Goal: Task Accomplishment & Management: Manage account settings

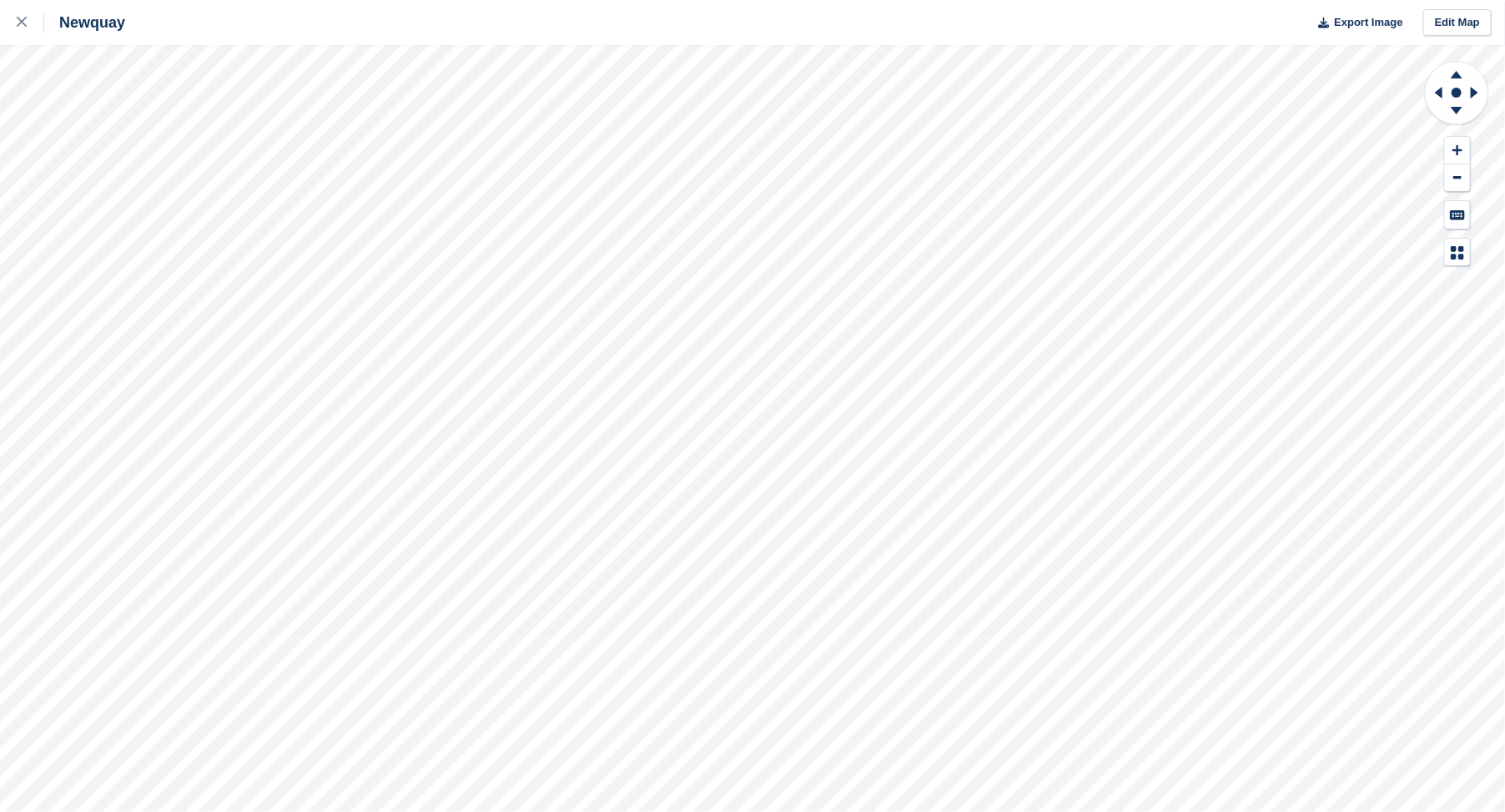
click at [501, 0] on html "Newquay Export Image Edit Map" at bounding box center [752, 406] width 1505 height 812
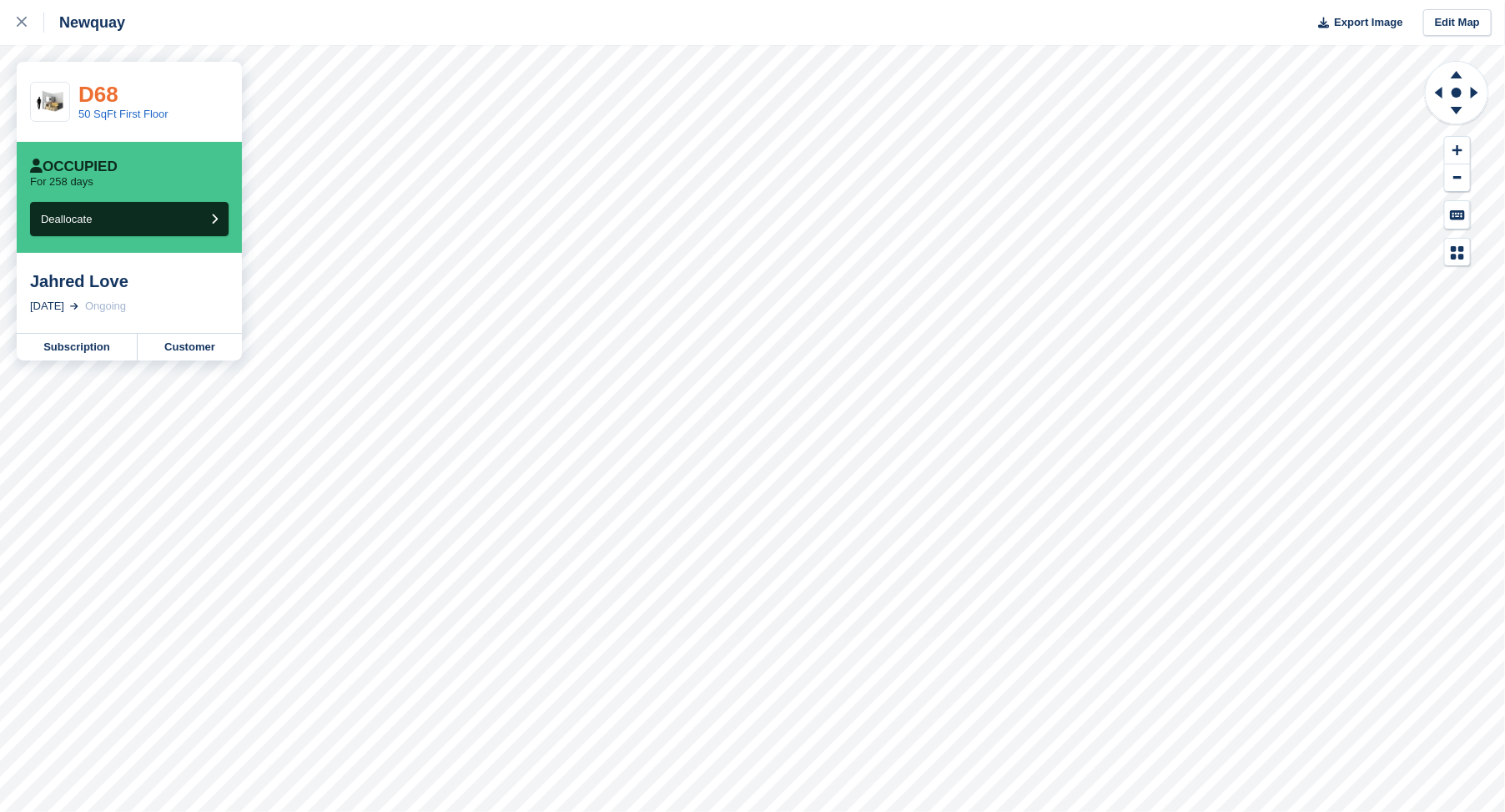
click at [102, 97] on link "D68" at bounding box center [98, 95] width 40 height 25
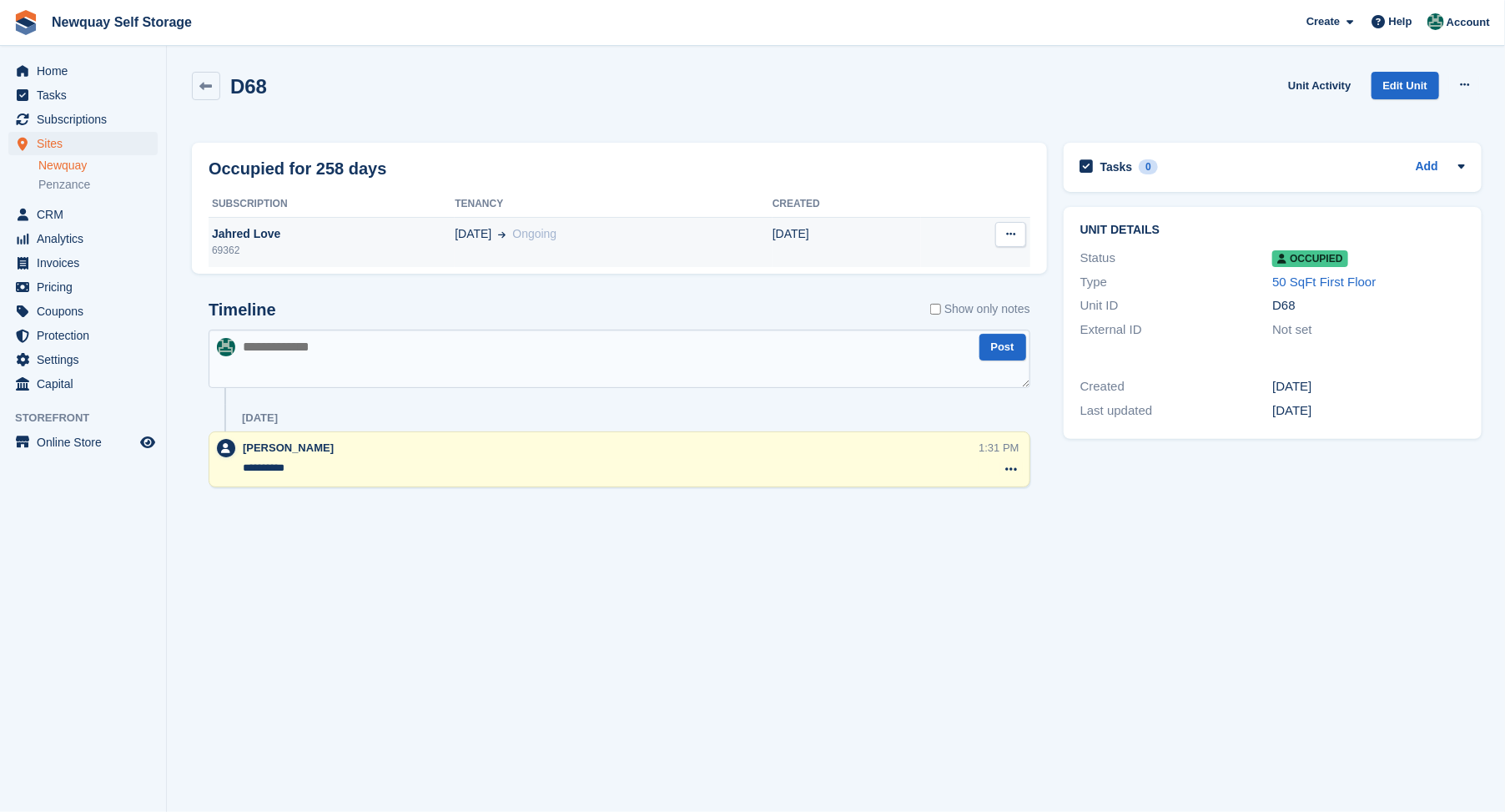
click at [231, 232] on div "Jahred Love" at bounding box center [332, 233] width 246 height 18
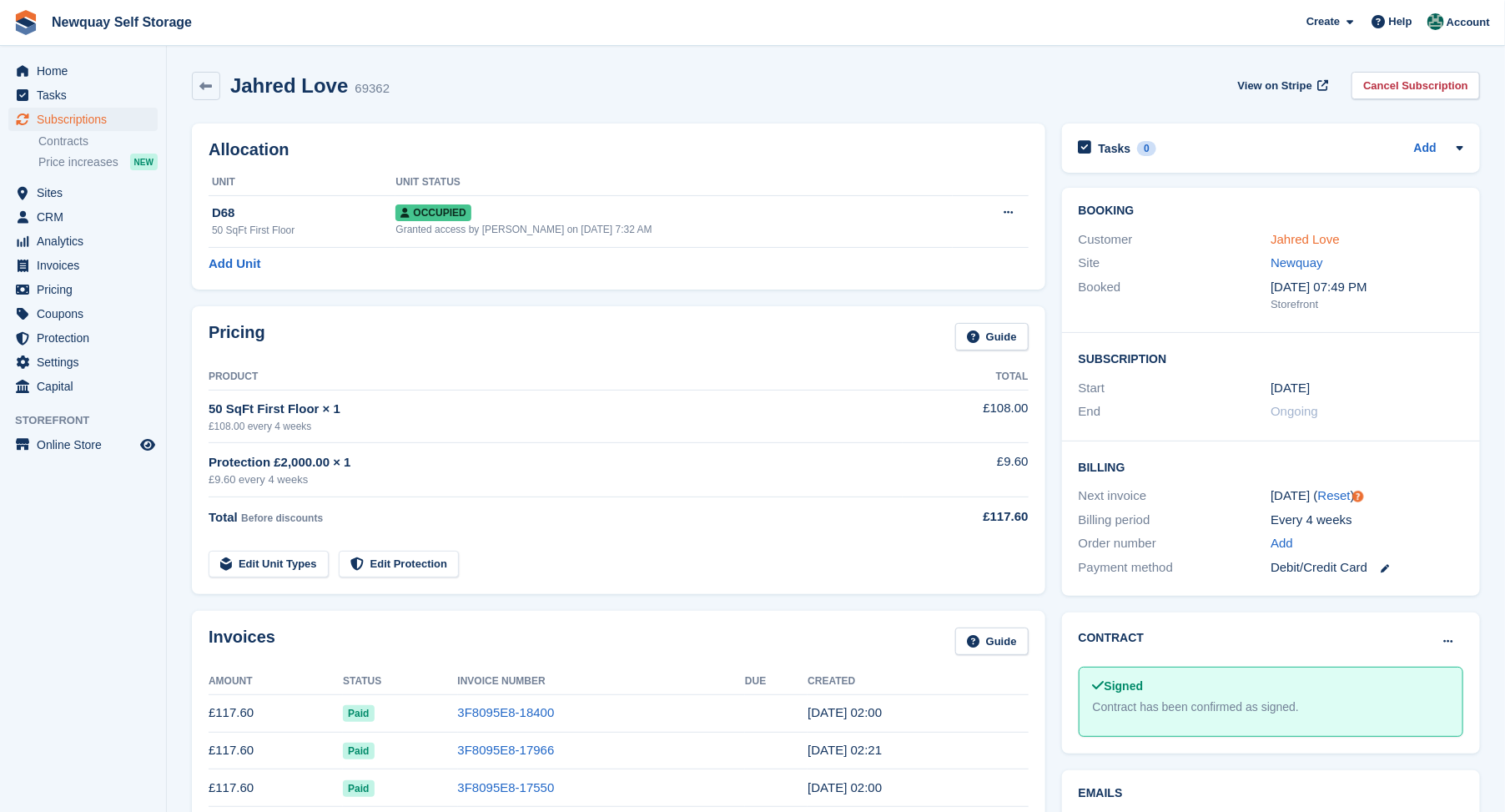
click at [1294, 244] on link "Jahred Love" at bounding box center [1305, 239] width 69 height 14
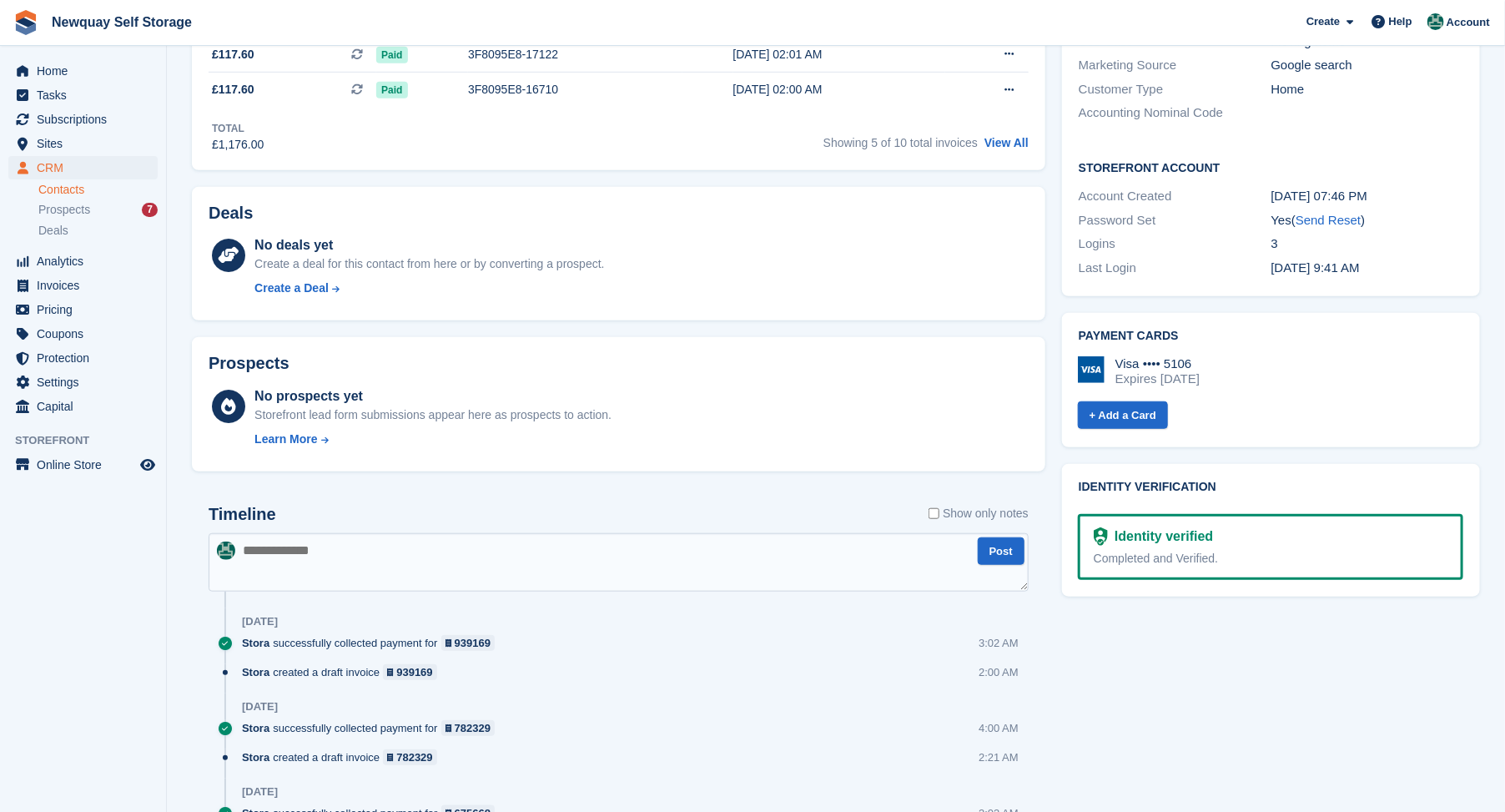
scroll to position [556, 0]
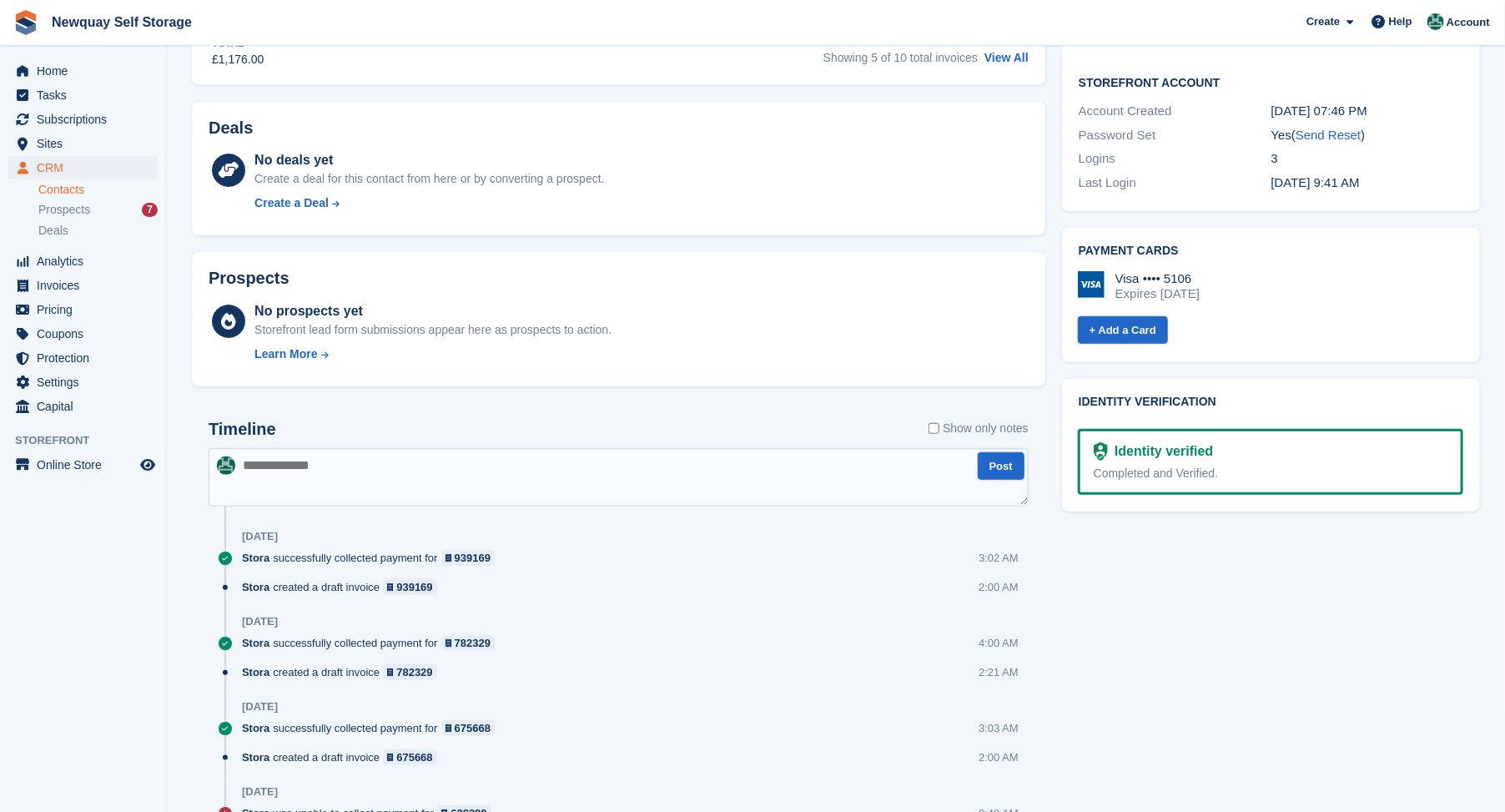
click at [282, 467] on textarea at bounding box center [619, 477] width 821 height 58
type textarea "**********"
click at [999, 462] on button "Post" at bounding box center [1001, 466] width 47 height 28
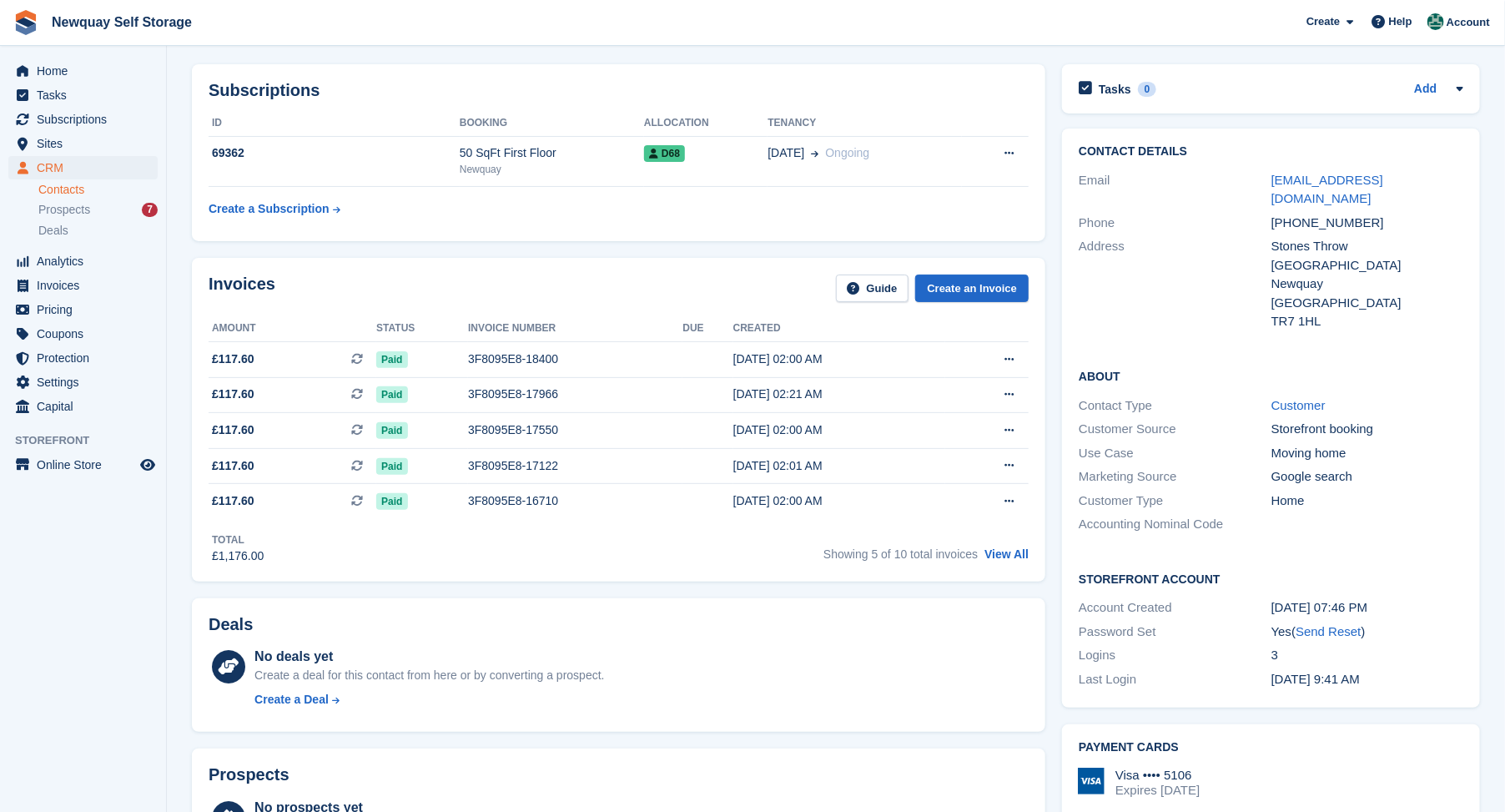
scroll to position [0, 0]
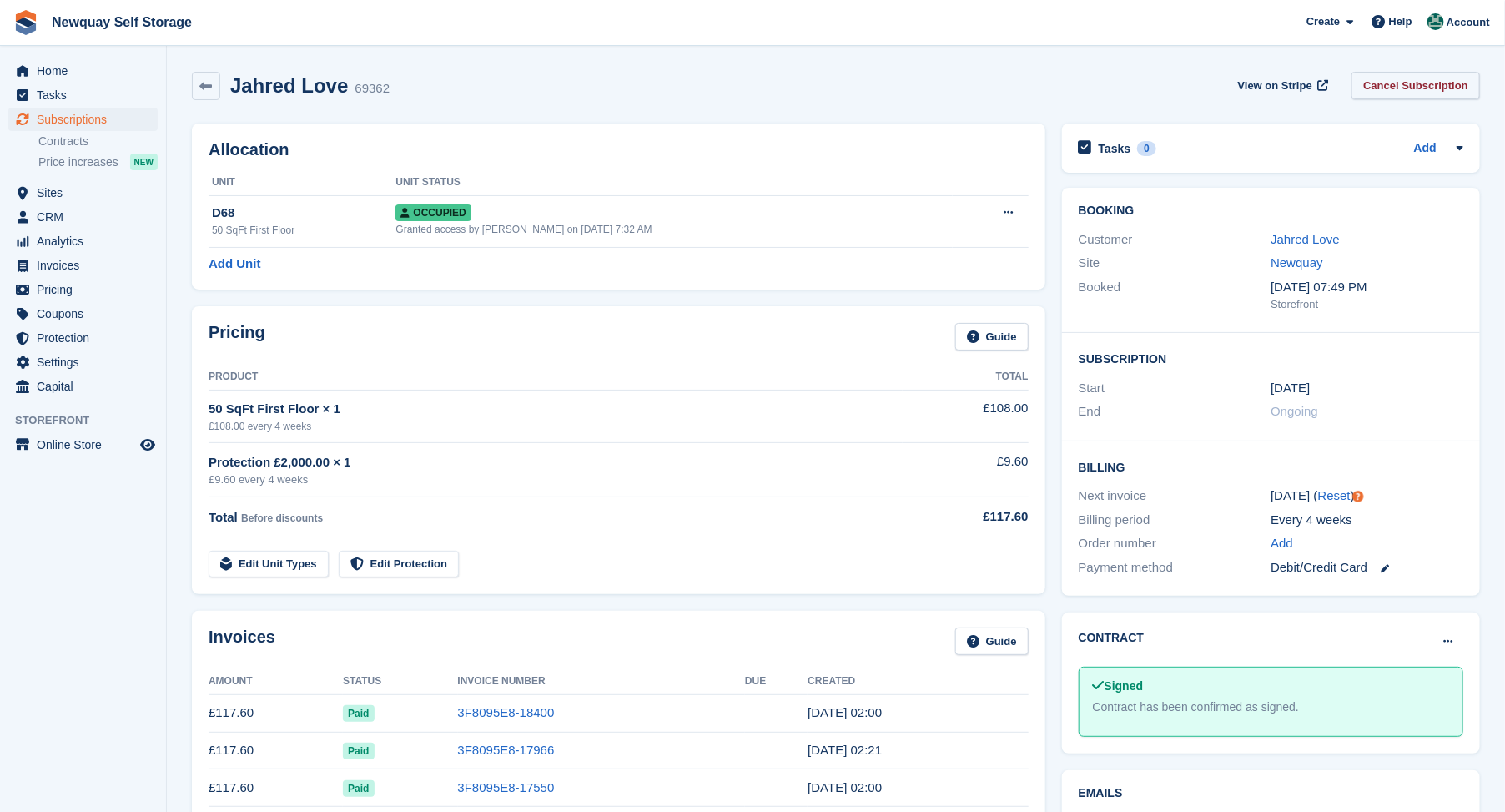
click at [1415, 82] on link "Cancel Subscription" at bounding box center [1416, 85] width 129 height 28
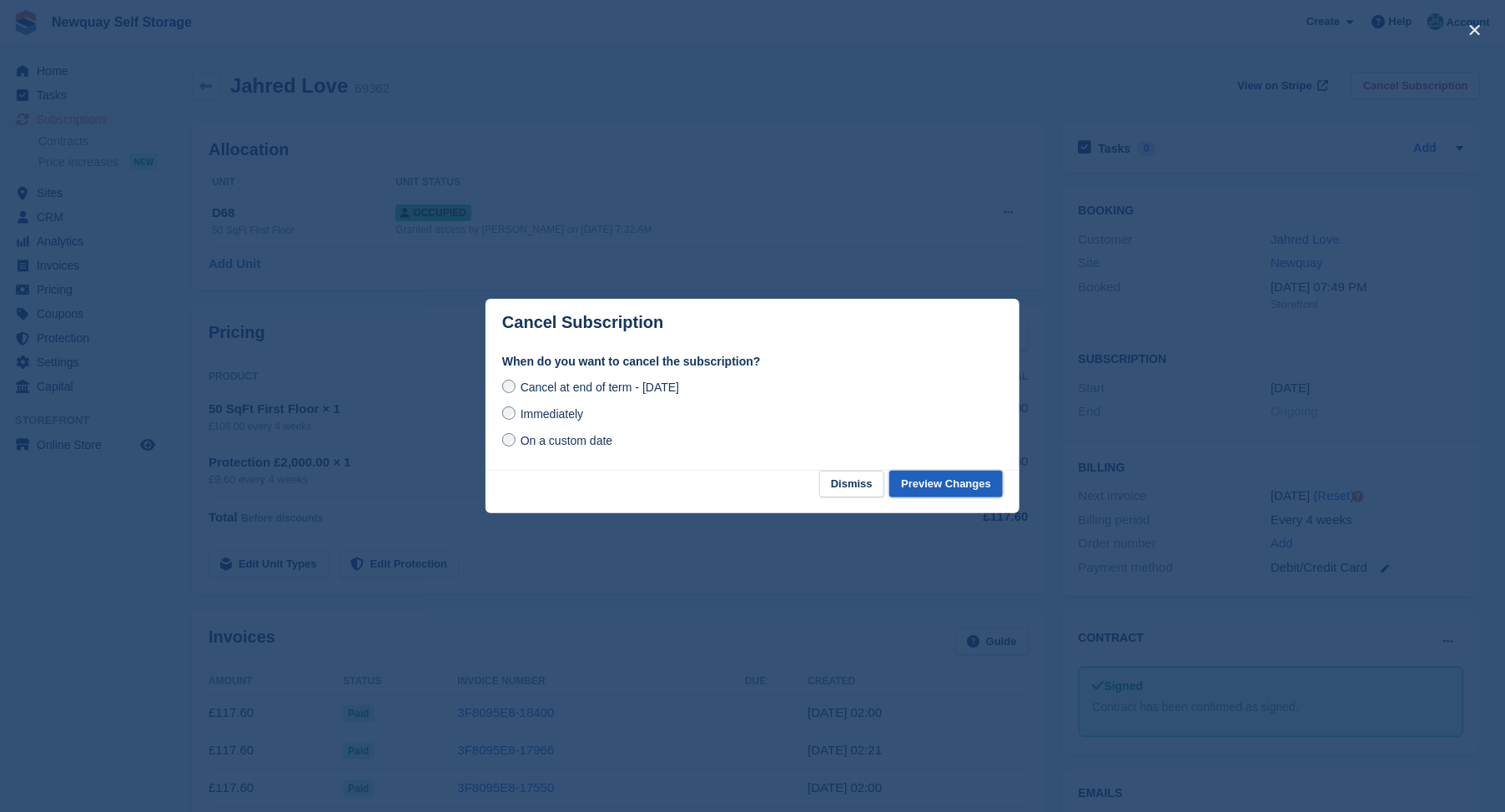
click at [928, 486] on button "Preview Changes" at bounding box center [946, 484] width 113 height 28
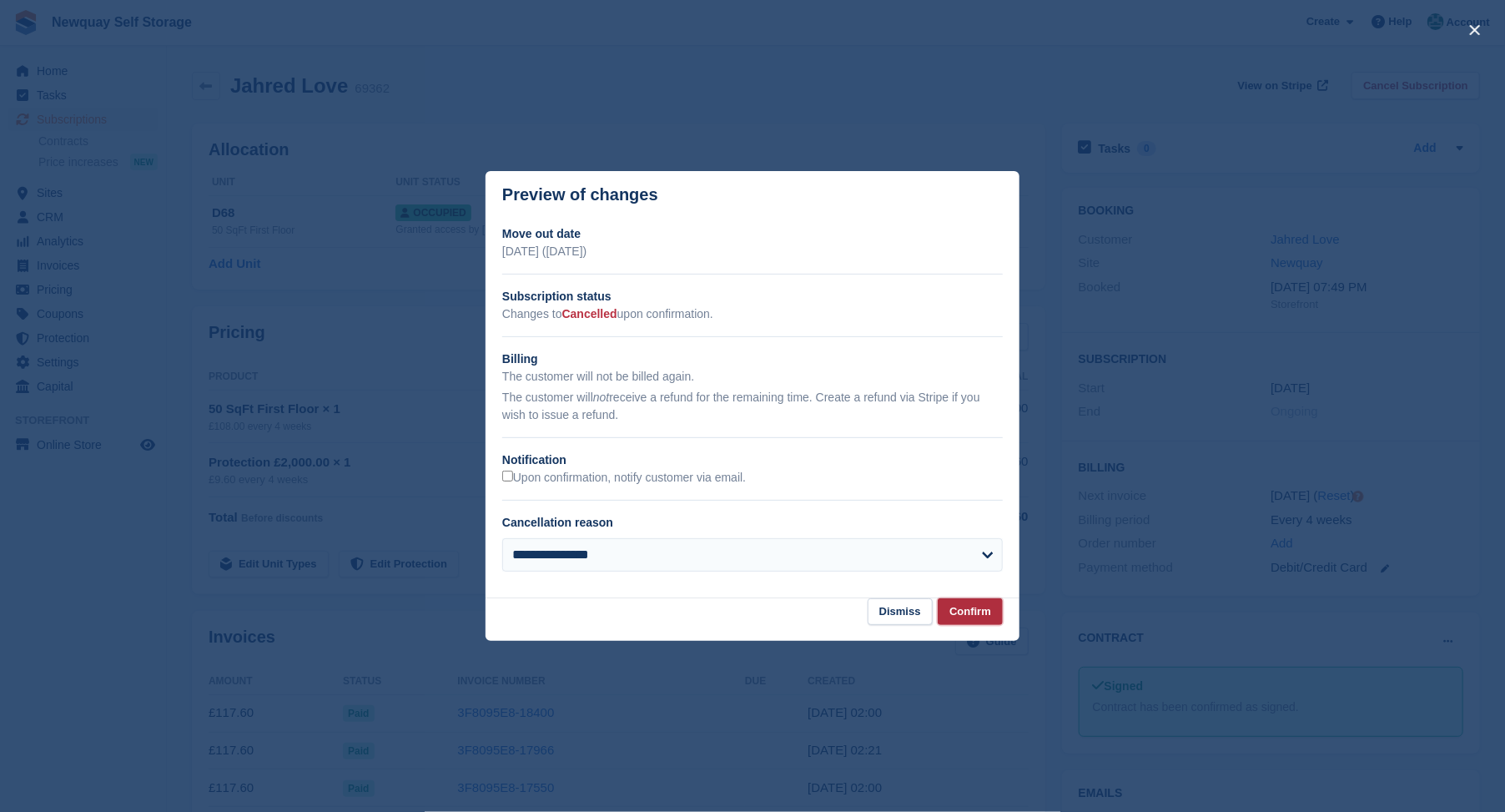
click at [973, 614] on button "Confirm" at bounding box center [970, 612] width 65 height 28
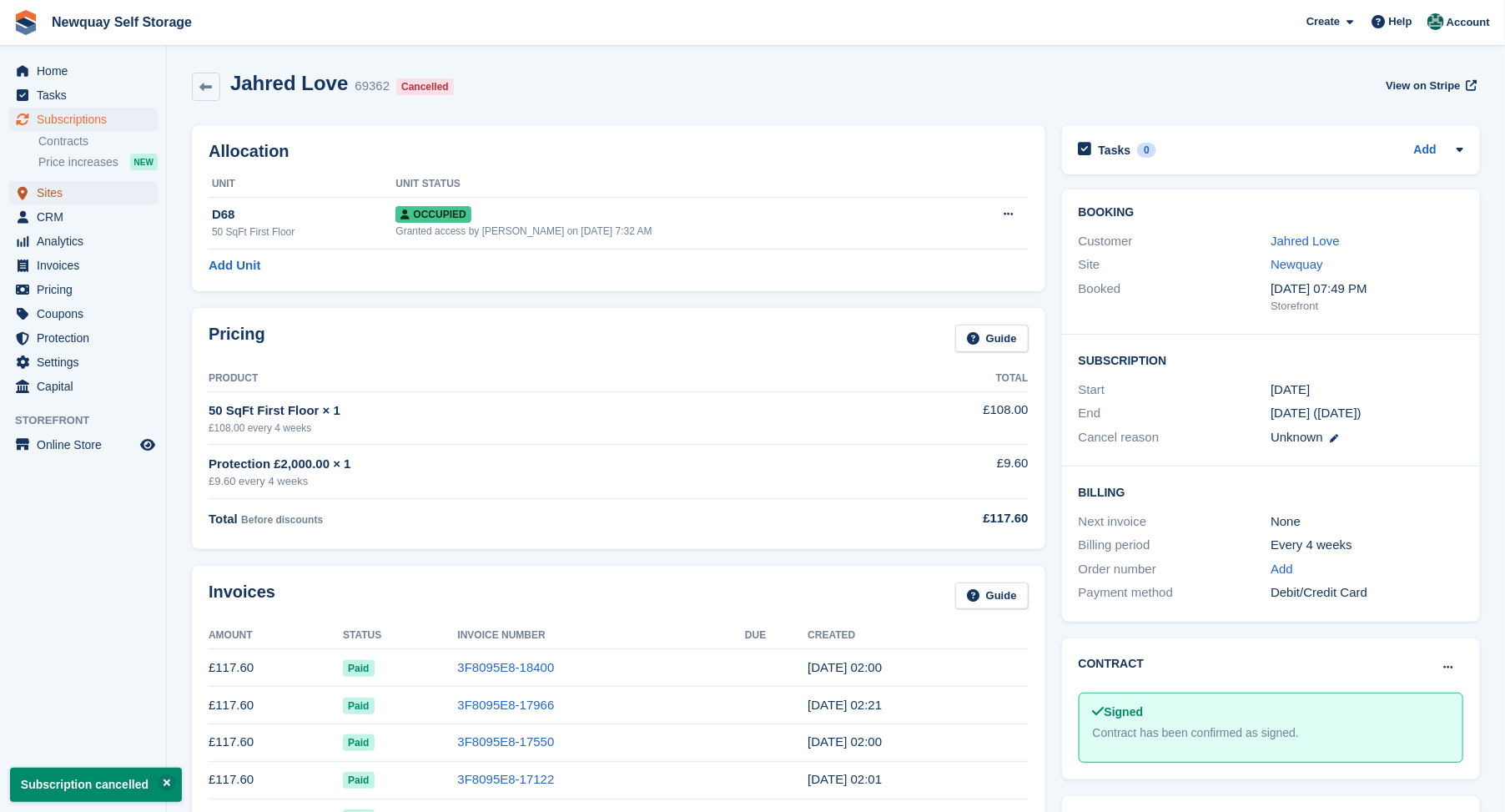
click at [50, 194] on span "Sites" at bounding box center [86, 193] width 100 height 24
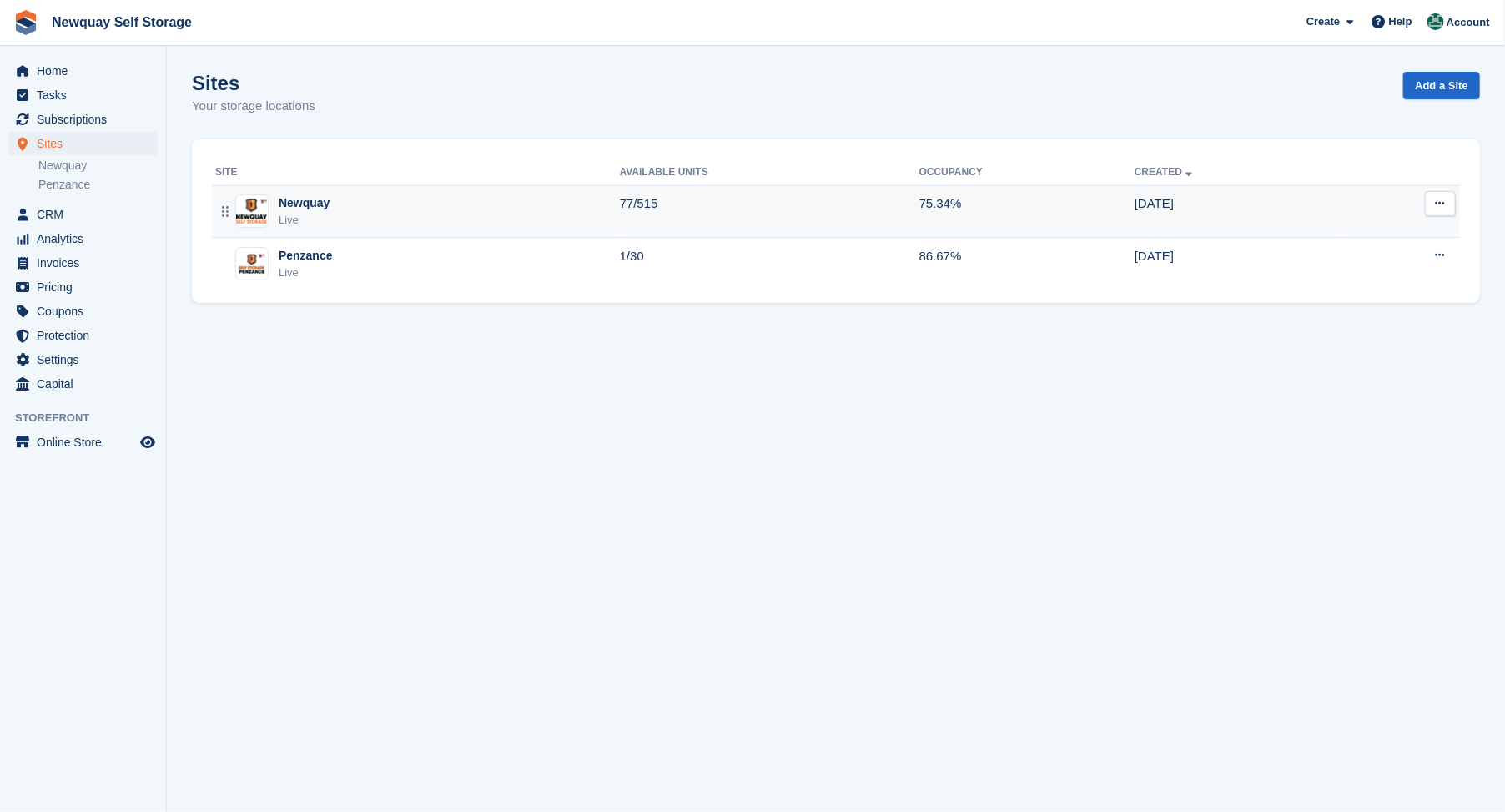
click at [298, 202] on div "Newquay" at bounding box center [304, 203] width 51 height 18
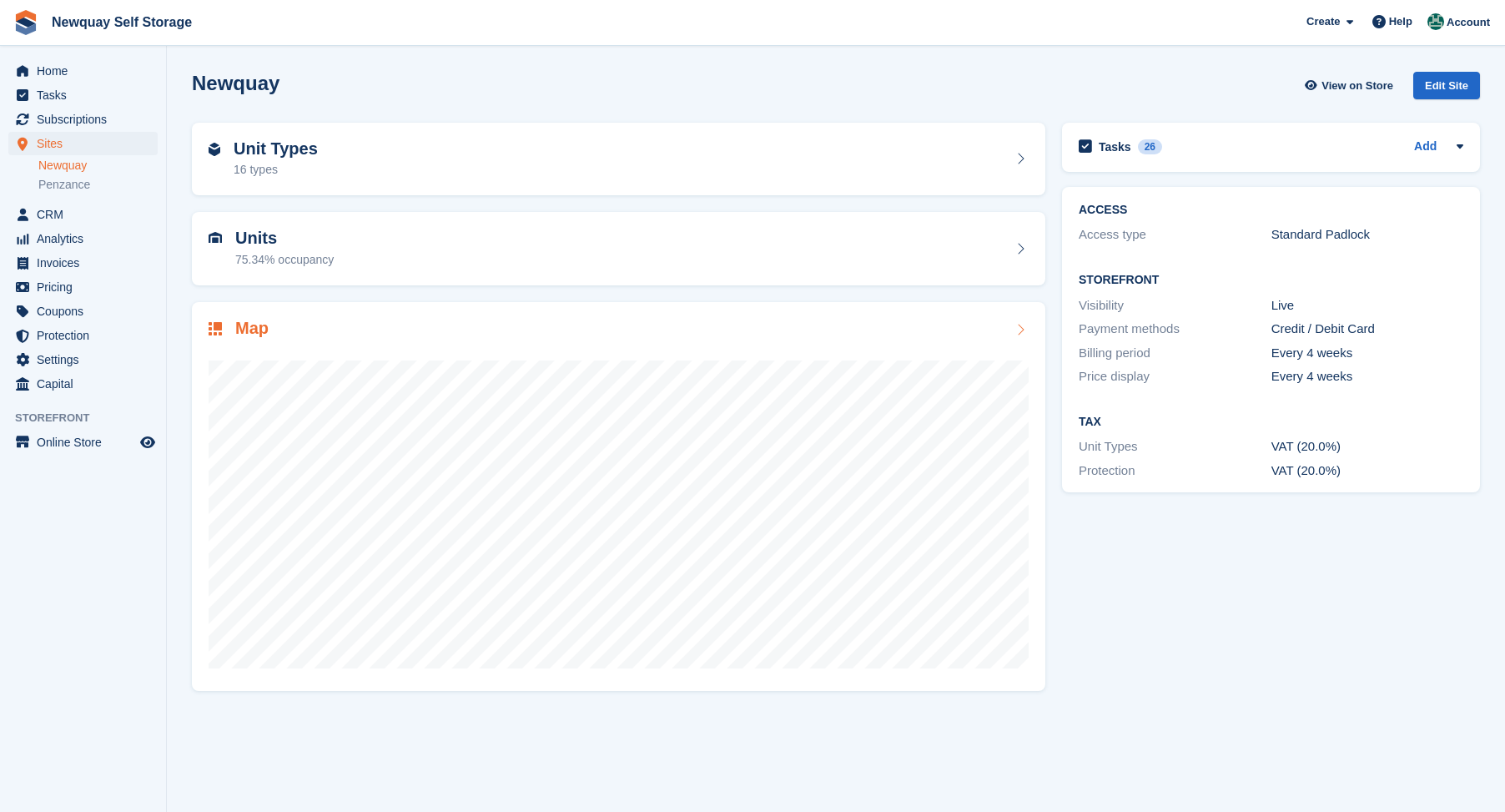
click at [245, 326] on h2 "Map" at bounding box center [251, 328] width 33 height 19
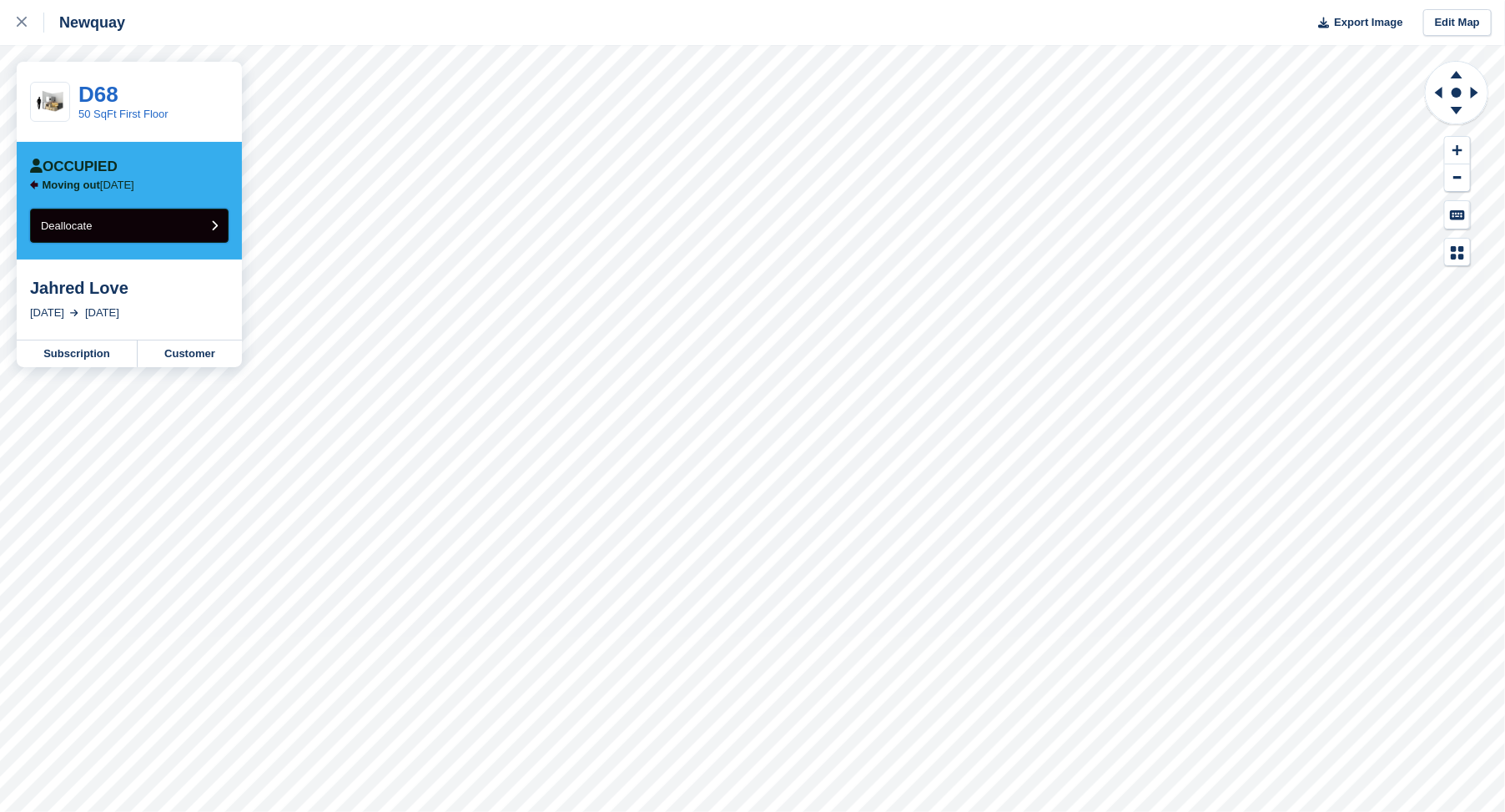
click at [70, 222] on span "Deallocate" at bounding box center [66, 225] width 51 height 13
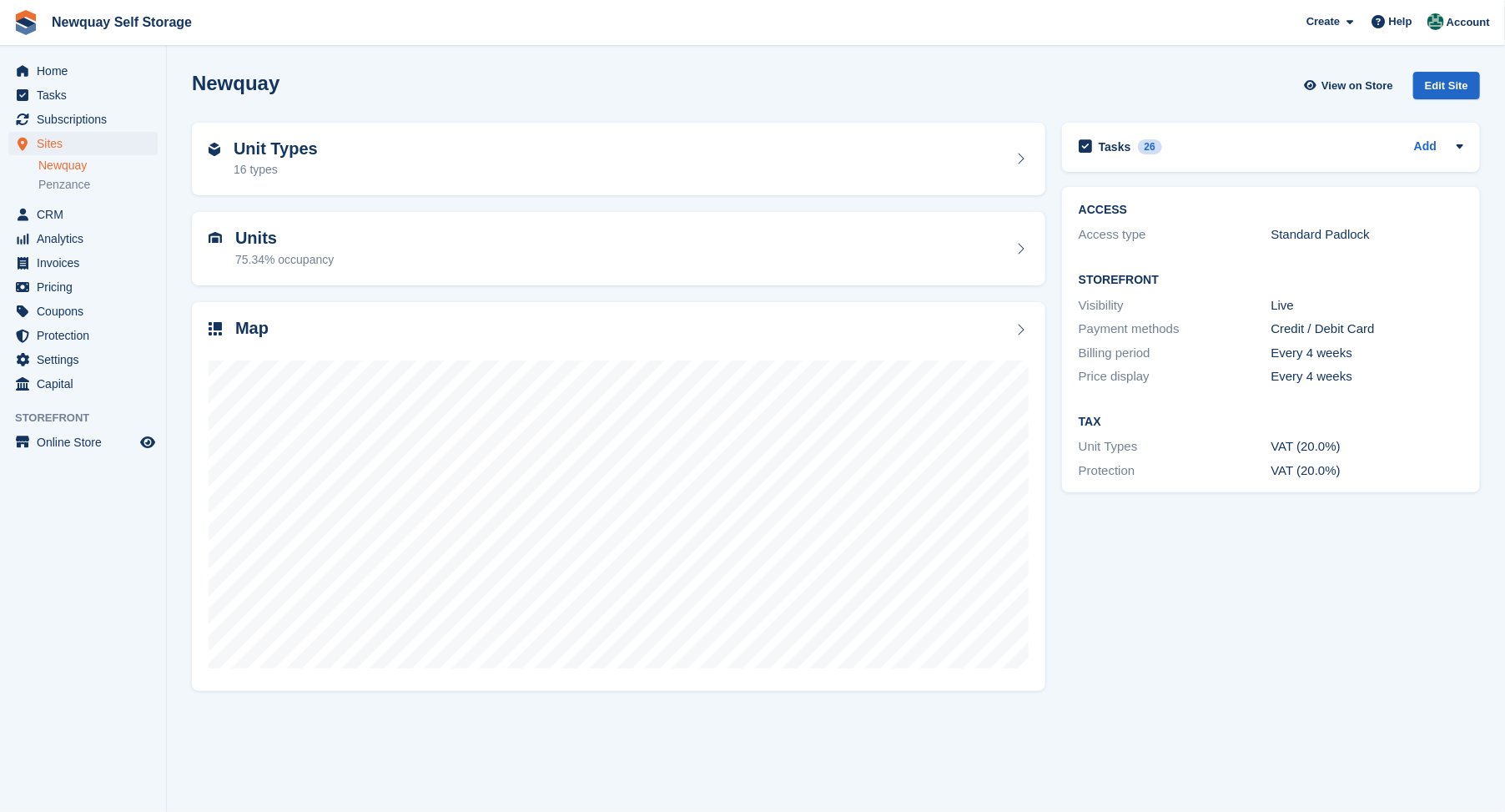
click at [252, 243] on h2 "Units" at bounding box center [284, 238] width 98 height 19
